Goal: Task Accomplishment & Management: Complete application form

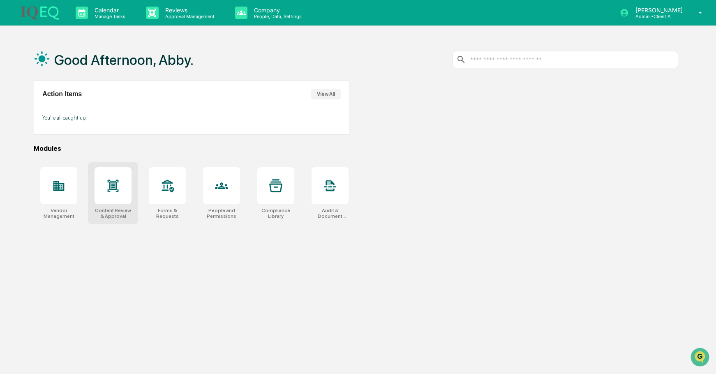
click at [116, 185] on icon at bounding box center [113, 186] width 11 height 12
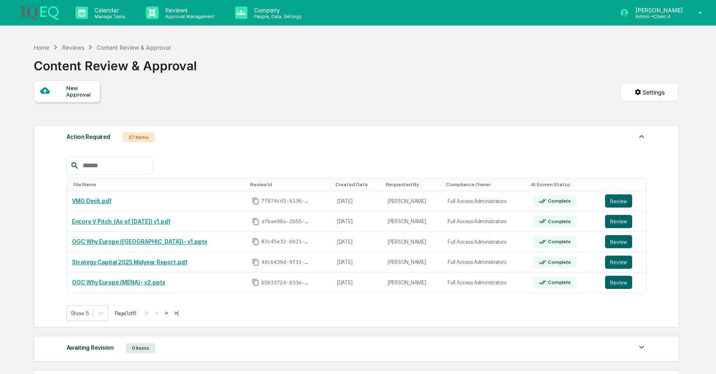
click at [62, 88] on div at bounding box center [53, 91] width 26 height 10
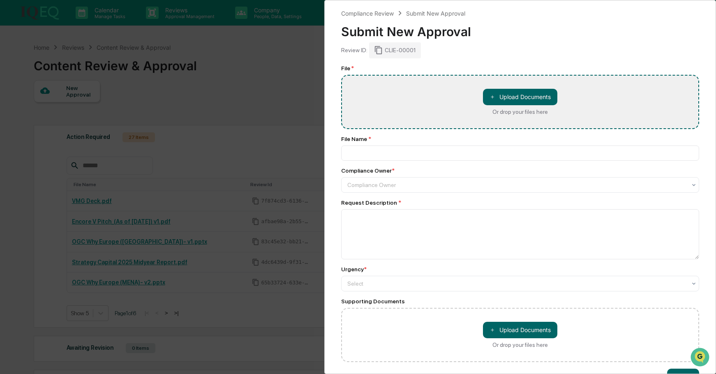
type input "**********"
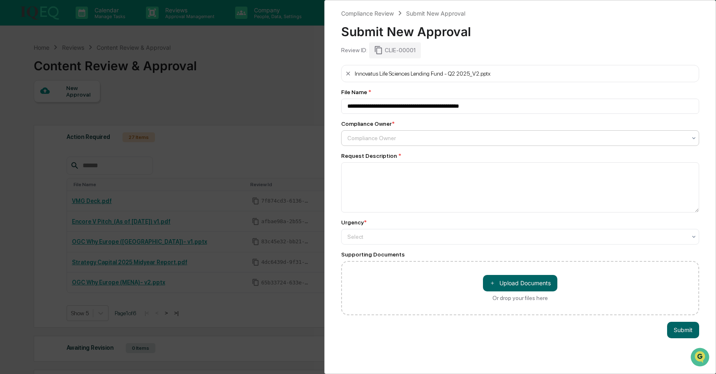
click at [379, 142] on div at bounding box center [516, 138] width 339 height 8
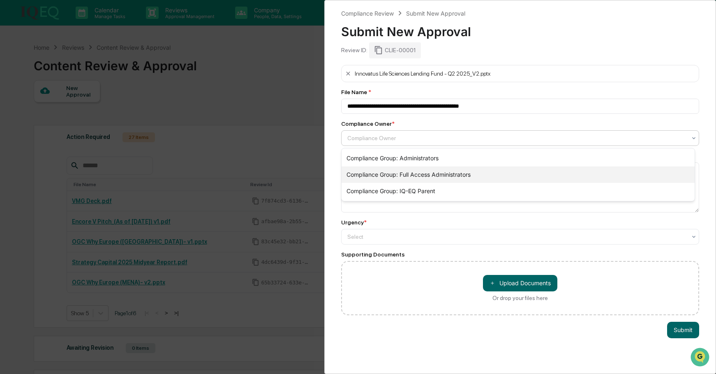
click at [384, 172] on div "Compliance Group: Full Access Administrators" at bounding box center [518, 174] width 353 height 16
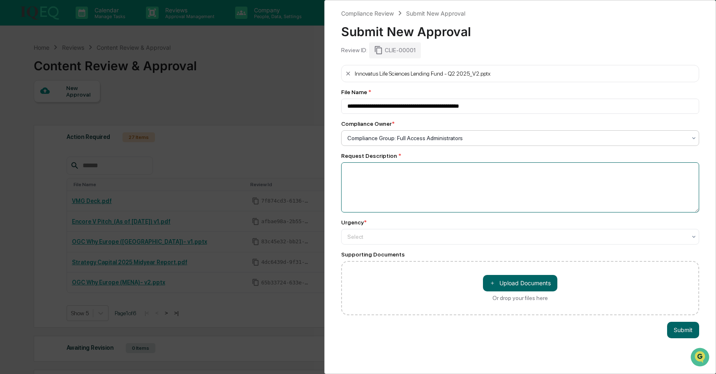
click at [394, 189] on textarea at bounding box center [520, 187] width 358 height 50
type textarea "**********"
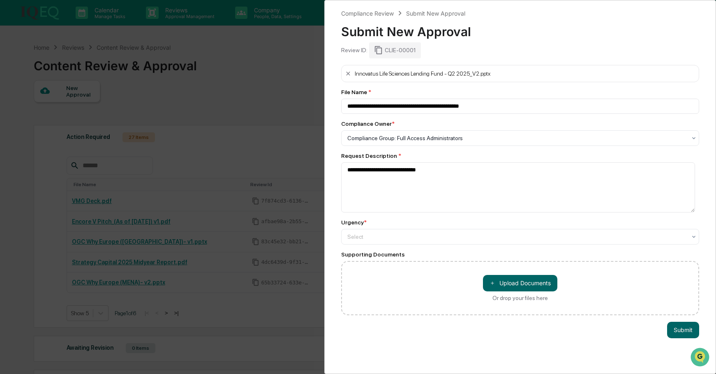
click at [425, 228] on div "Urgency * Select" at bounding box center [520, 231] width 358 height 25
click at [420, 239] on div at bounding box center [516, 237] width 339 height 8
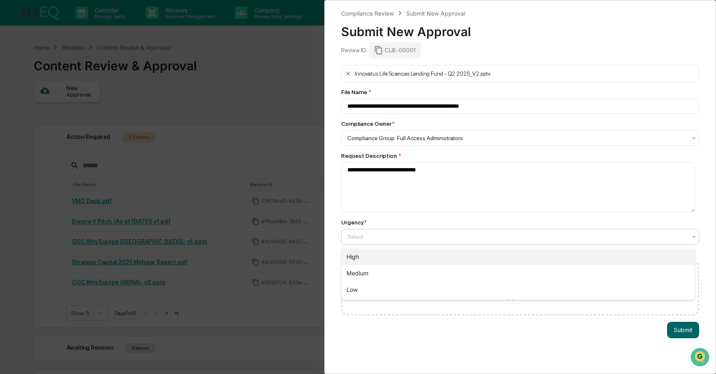
drag, startPoint x: 377, startPoint y: 262, endPoint x: 401, endPoint y: 263, distance: 23.9
click at [377, 262] on div "High" at bounding box center [518, 257] width 353 height 16
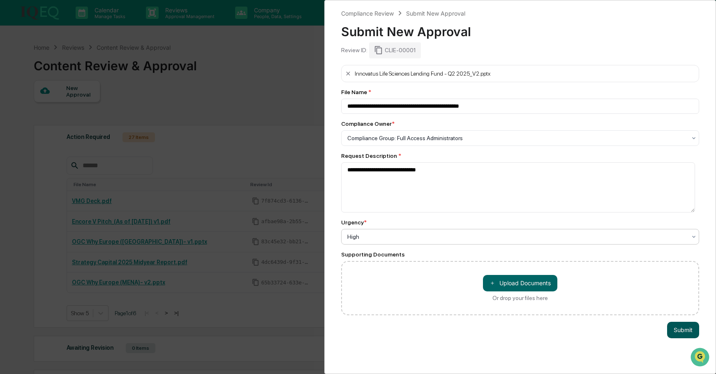
click at [684, 334] on button "Submit" at bounding box center [683, 330] width 32 height 16
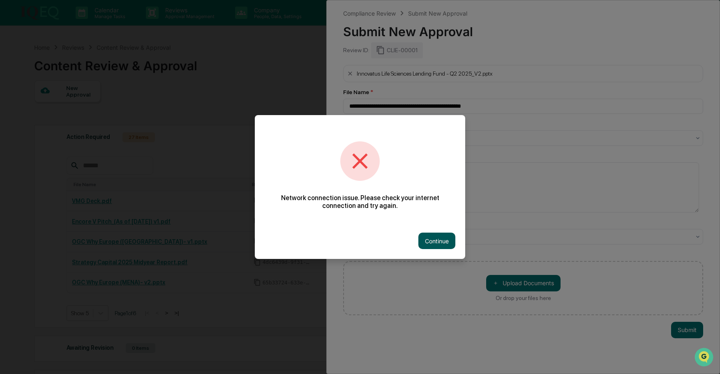
click at [436, 243] on button "Continue" at bounding box center [436, 241] width 37 height 16
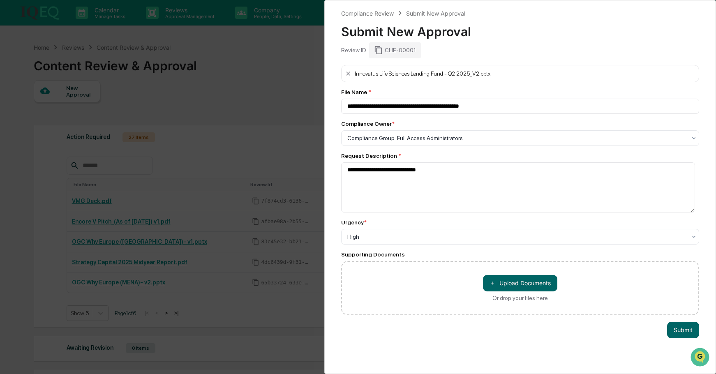
click at [255, 55] on div "**********" at bounding box center [358, 187] width 716 height 374
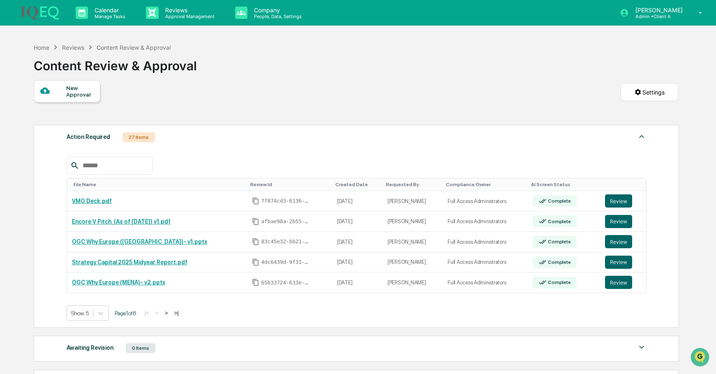
click at [231, 96] on div "New Approval Settings" at bounding box center [356, 100] width 644 height 41
click at [32, 9] on img at bounding box center [39, 12] width 39 height 14
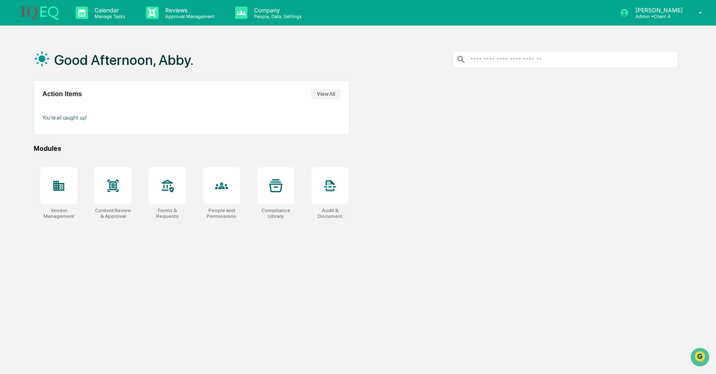
click at [39, 14] on img at bounding box center [39, 12] width 39 height 14
click at [97, 182] on div at bounding box center [113, 185] width 37 height 37
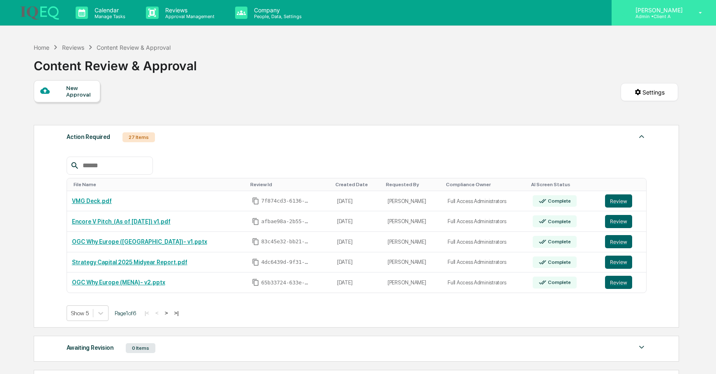
click at [699, 2] on div "[PERSON_NAME] Admin • Client A" at bounding box center [664, 12] width 104 height 25
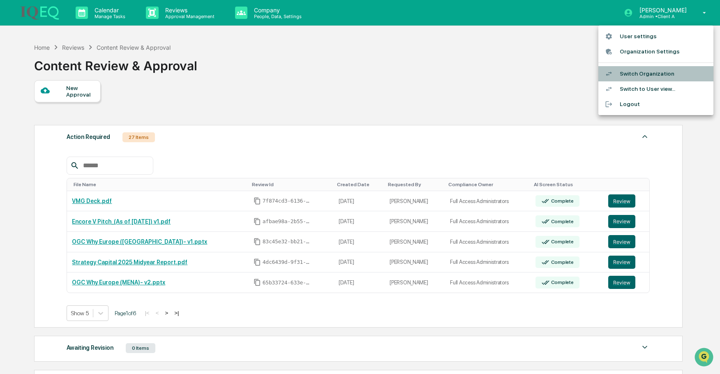
click at [650, 72] on li "Switch Organization" at bounding box center [655, 73] width 115 height 15
